Goal: Navigation & Orientation: Find specific page/section

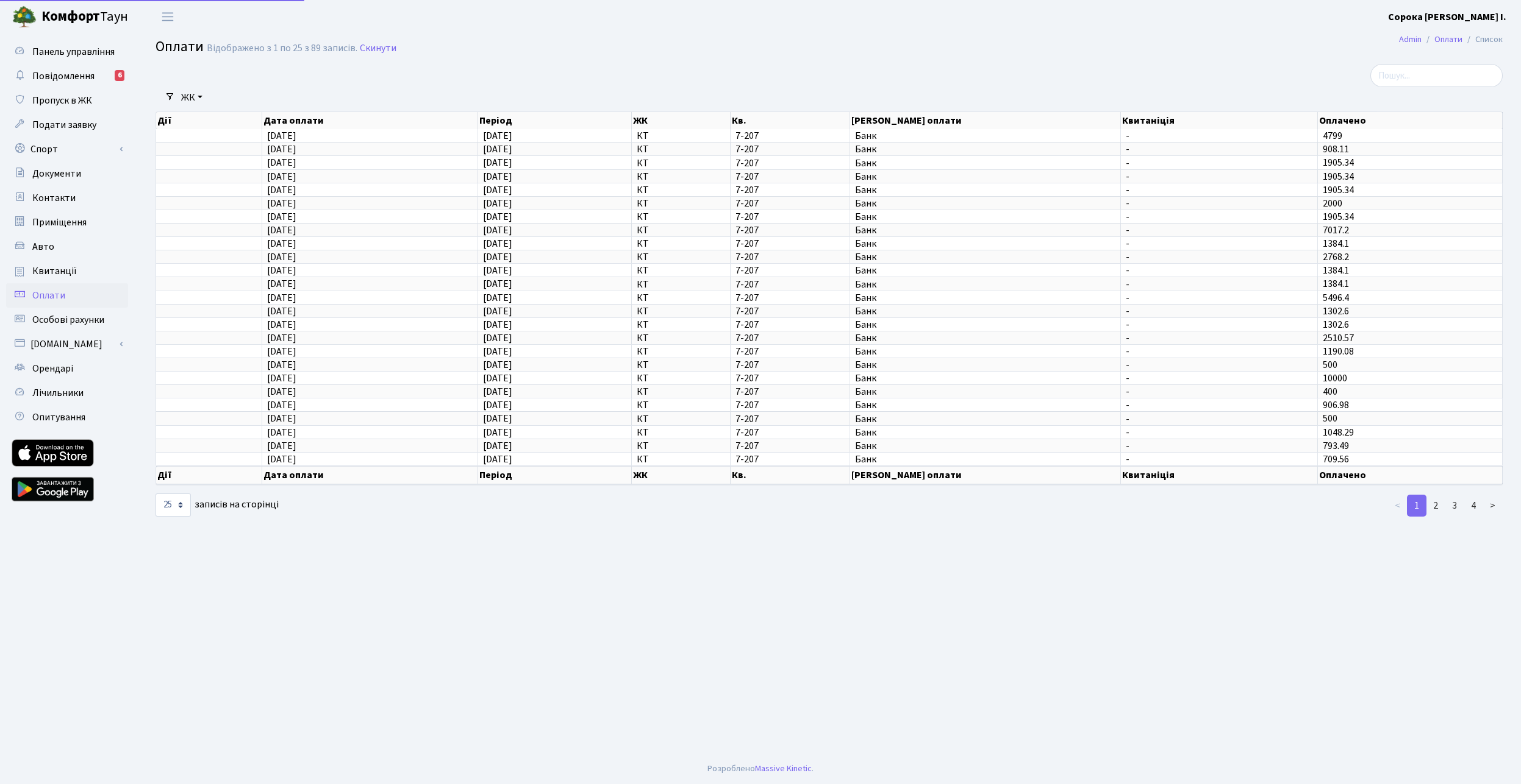
select select "25"
click at [79, 78] on span "Повідомлення" at bounding box center [63, 76] width 62 height 14
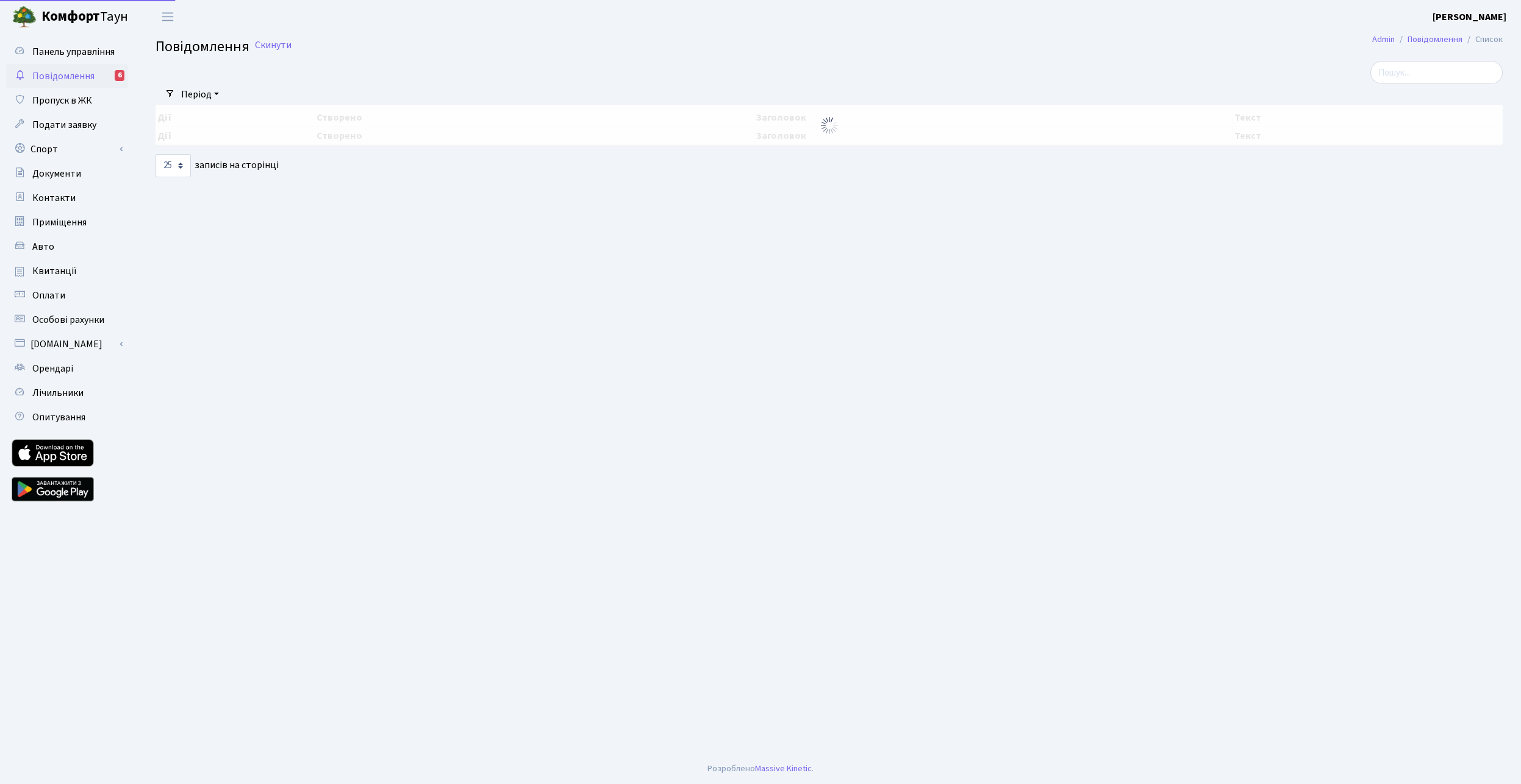
select select "25"
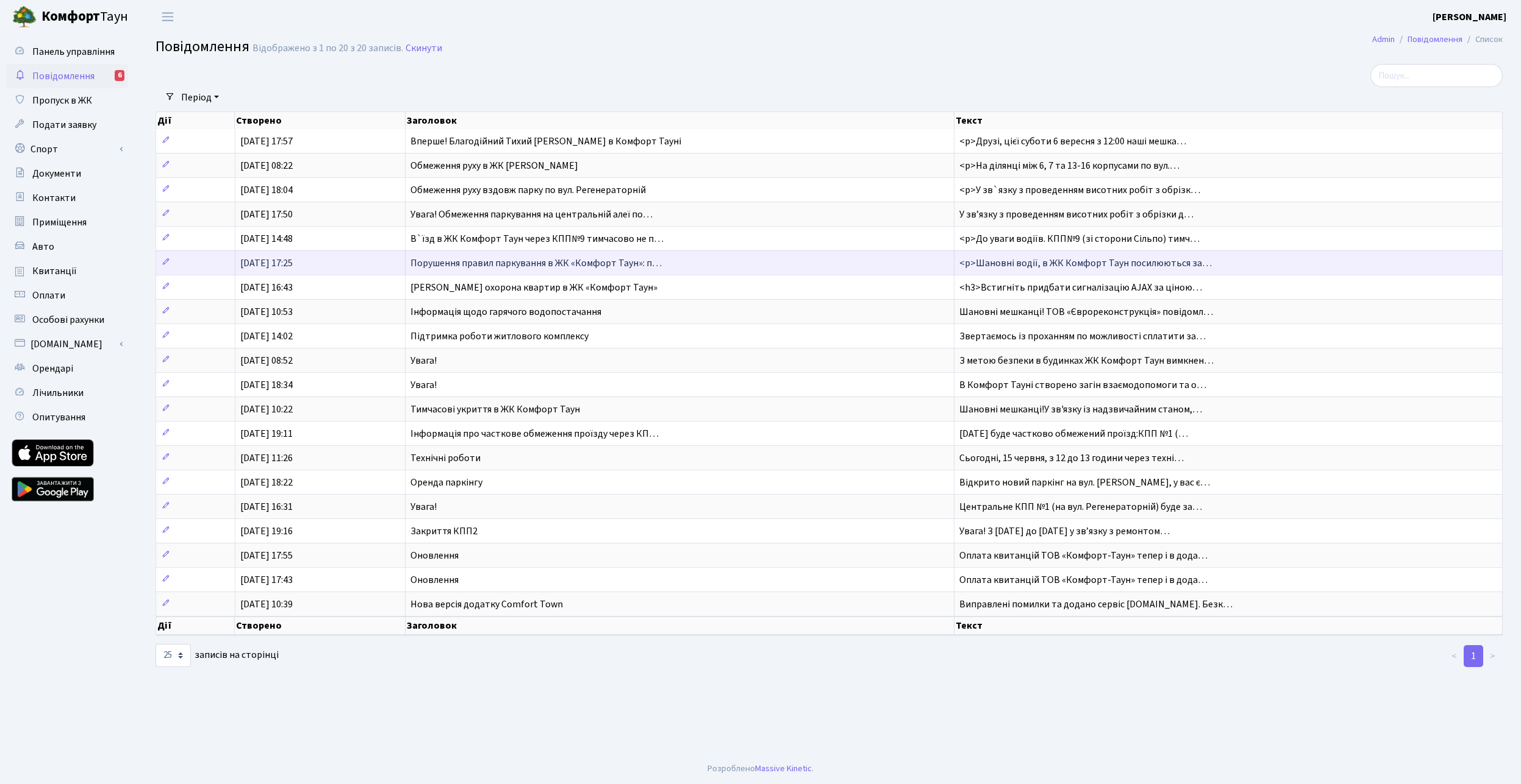
click at [529, 263] on span "Порушення правил паркування в ЖК «Комфорт Таун»: п…" at bounding box center [536, 263] width 251 height 14
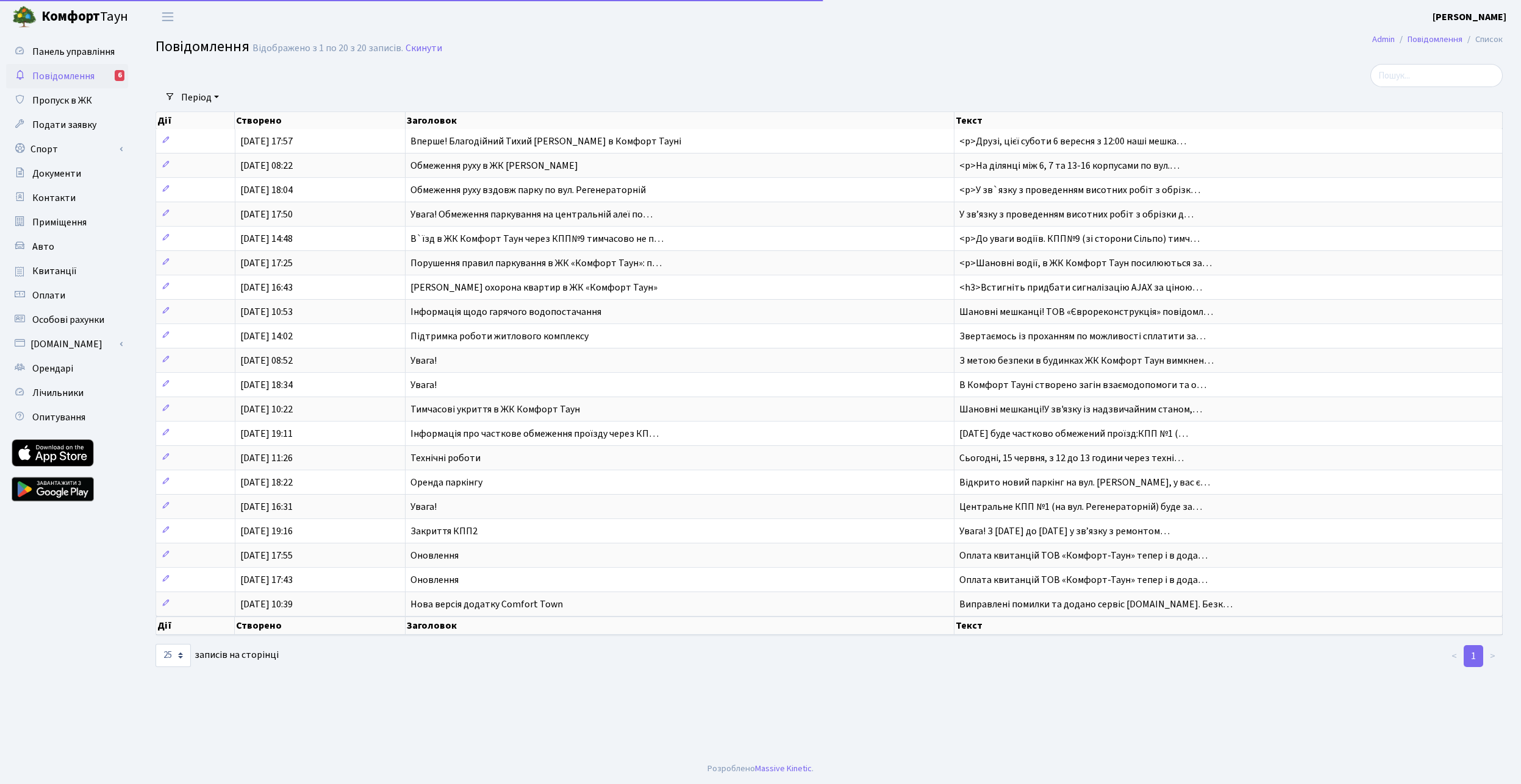
select select "25"
click at [45, 272] on span "Квитанції" at bounding box center [54, 271] width 45 height 14
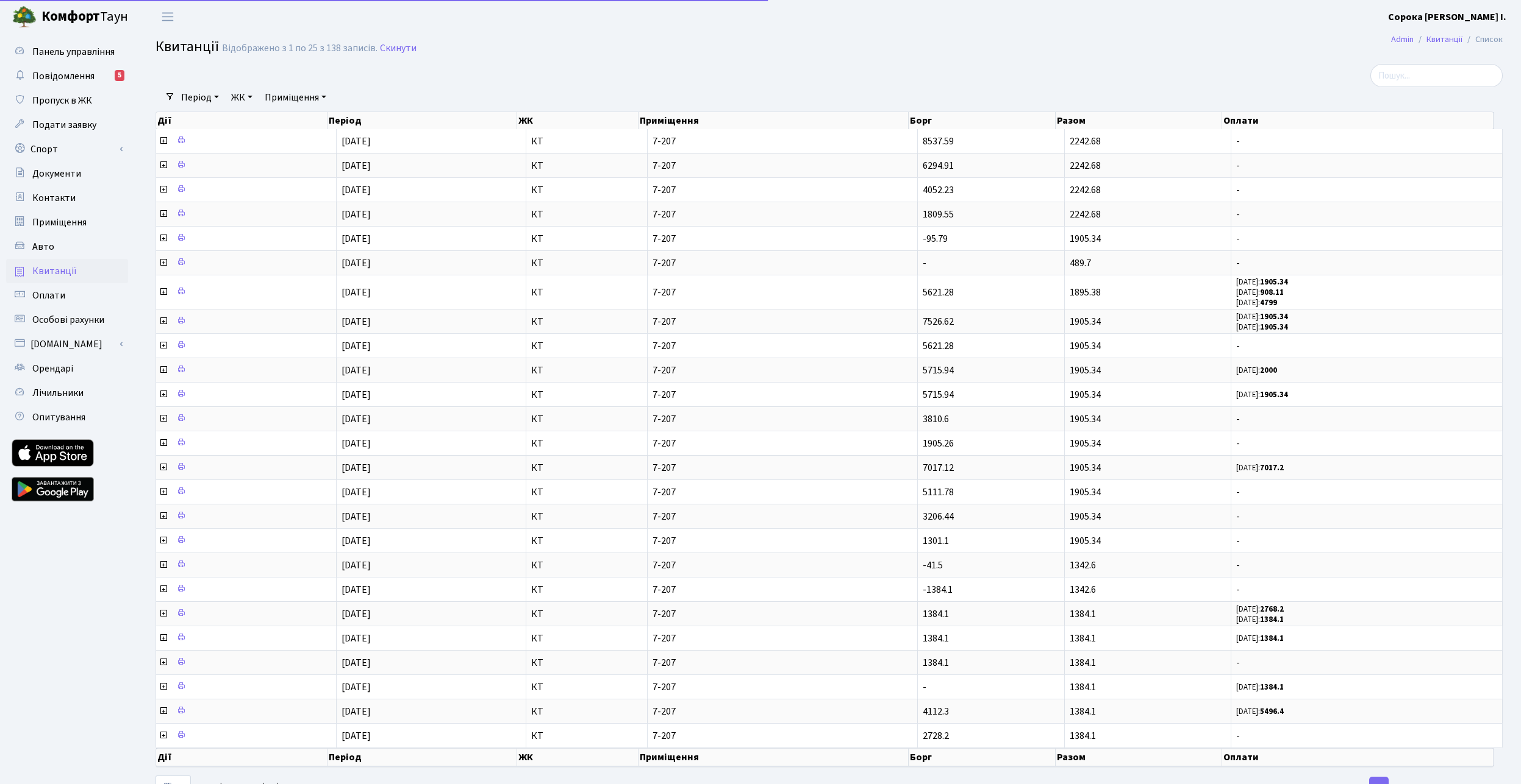
select select "25"
click at [69, 54] on span "Панель управління" at bounding box center [73, 51] width 82 height 14
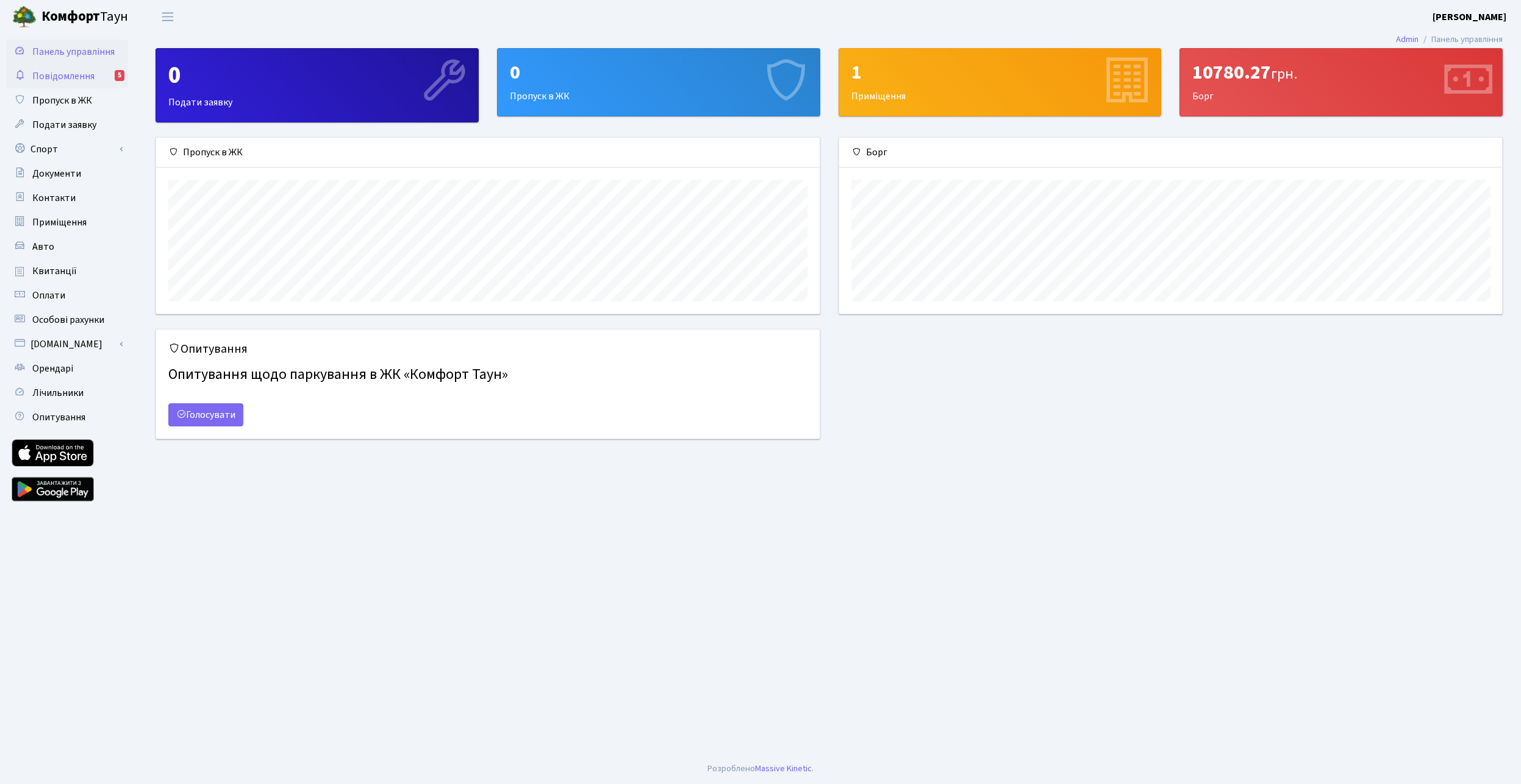
scroll to position [176, 663]
click at [55, 76] on span "Повідомлення" at bounding box center [63, 76] width 62 height 14
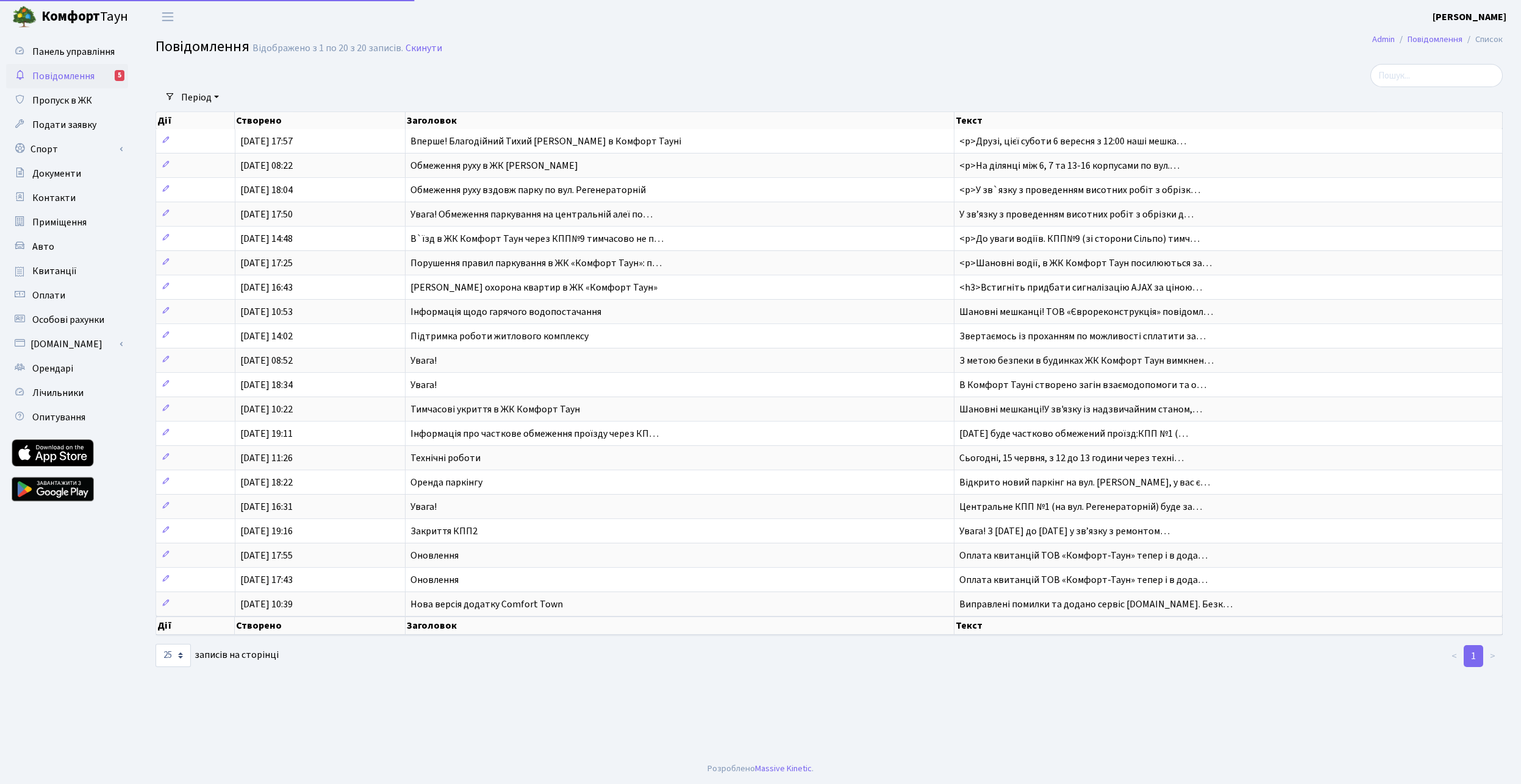
select select "25"
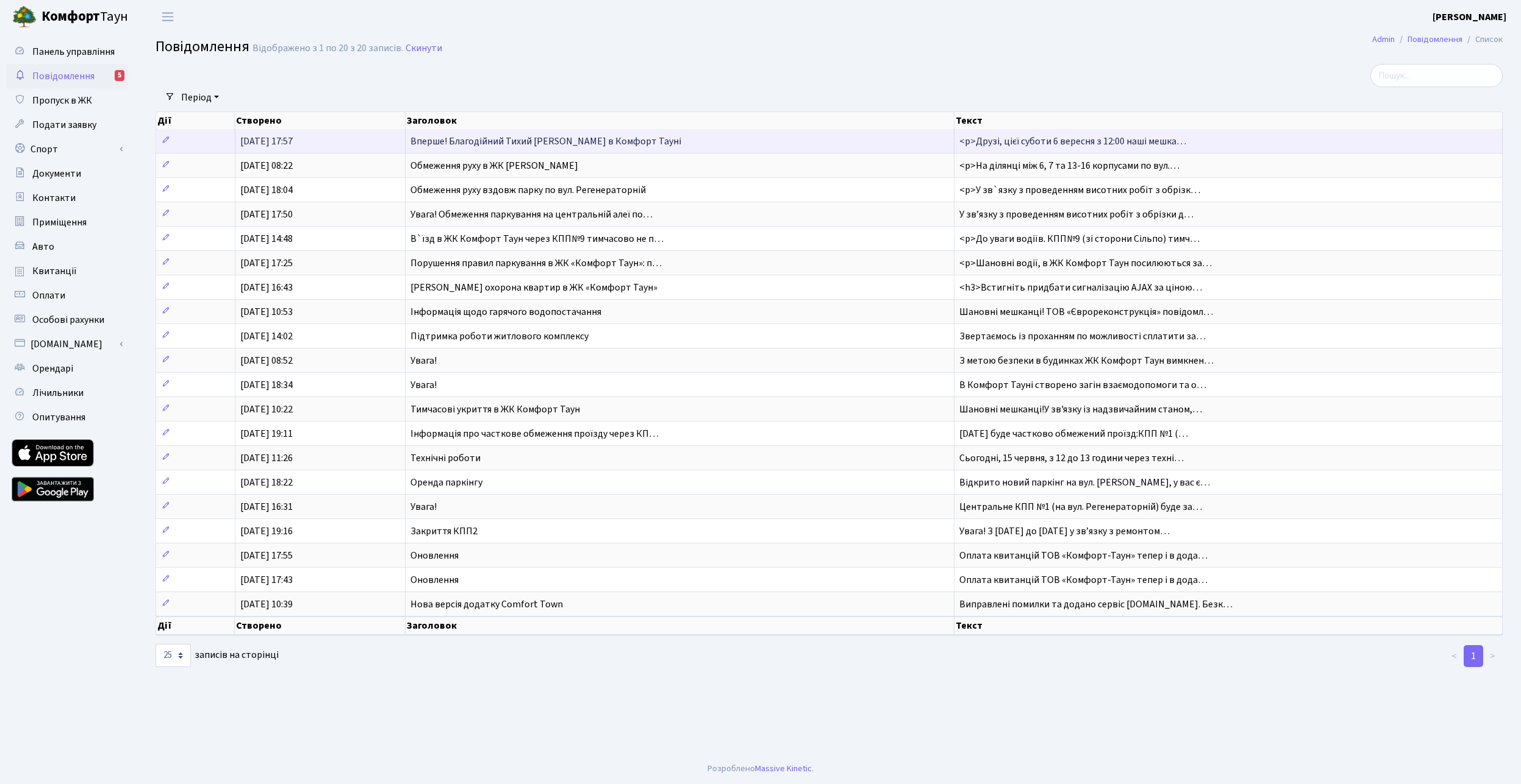
click at [1057, 144] on span "<p>Друзі, цієї суботи 6 вересня з 12:00 наші мешка…" at bounding box center [1073, 141] width 227 height 14
click at [514, 138] on span "Вперше! Благодійний Тихий [PERSON_NAME] в Комфорт Тауні" at bounding box center [546, 141] width 271 height 14
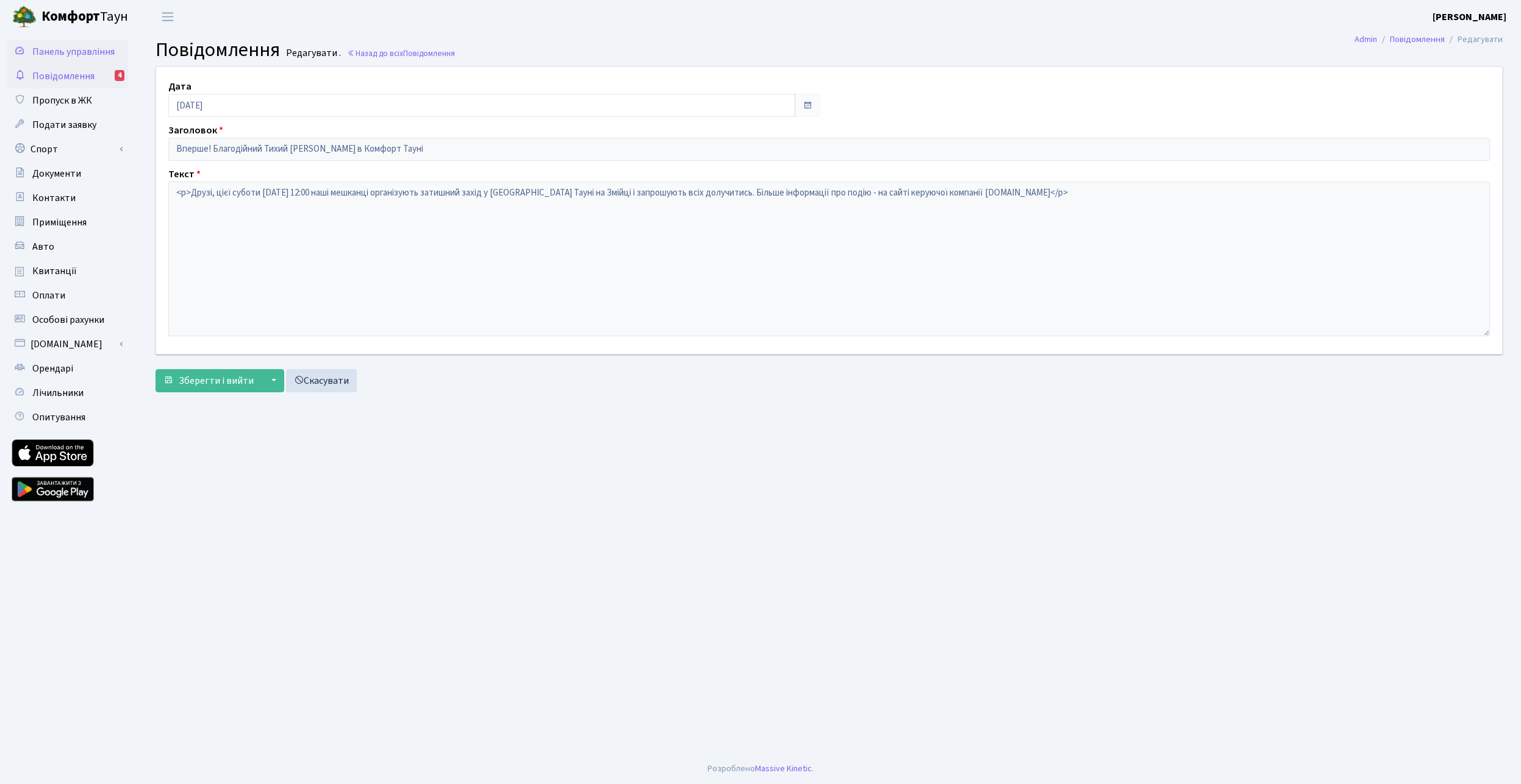
click at [64, 53] on span "Панель управління" at bounding box center [73, 51] width 82 height 14
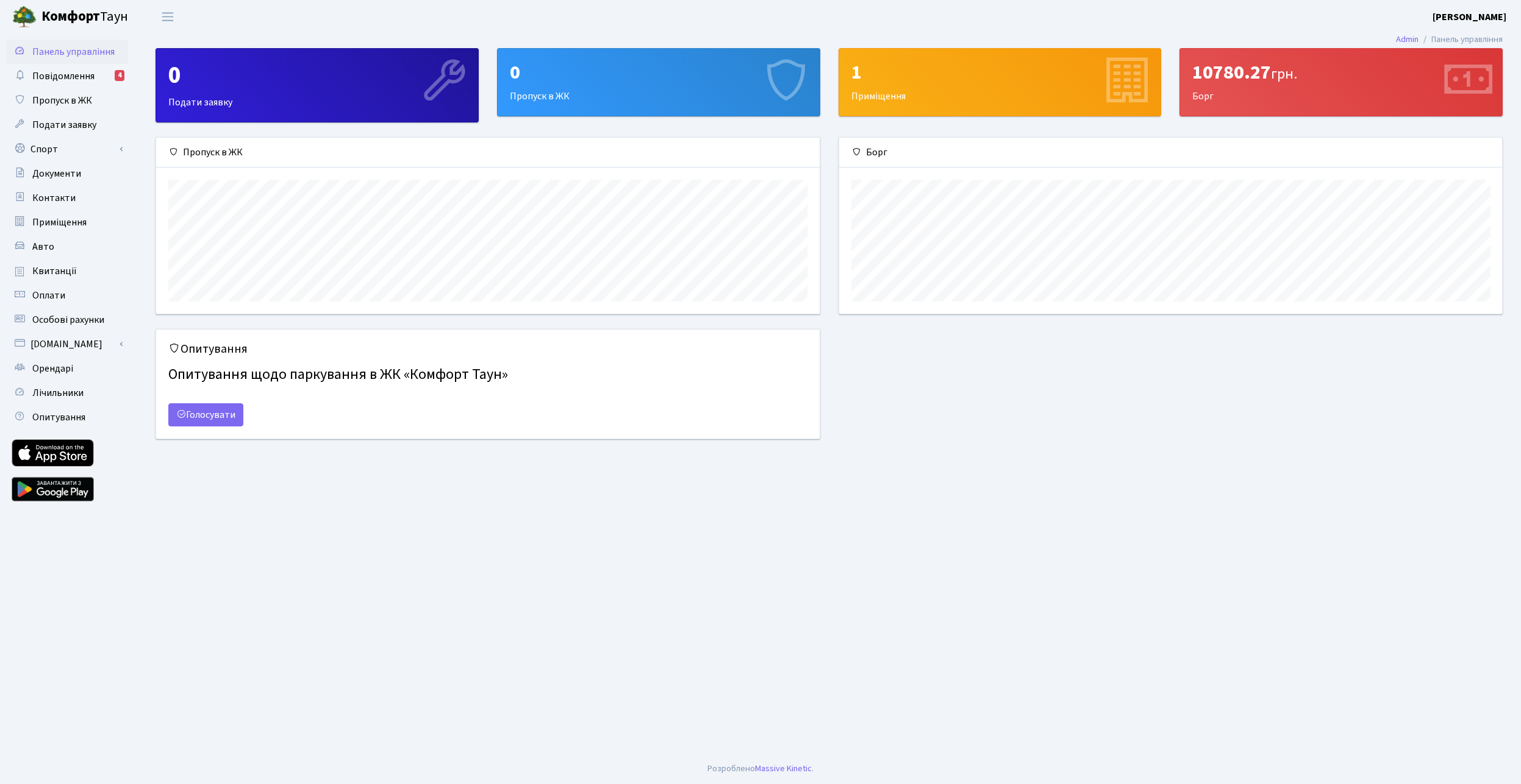
scroll to position [176, 663]
